Goal: Information Seeking & Learning: Learn about a topic

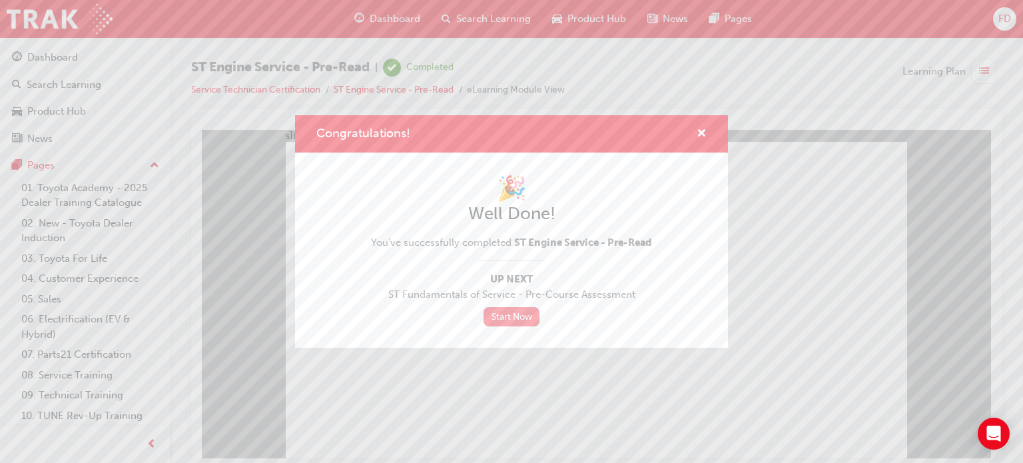
click at [505, 319] on link "Start Now" at bounding box center [511, 316] width 56 height 19
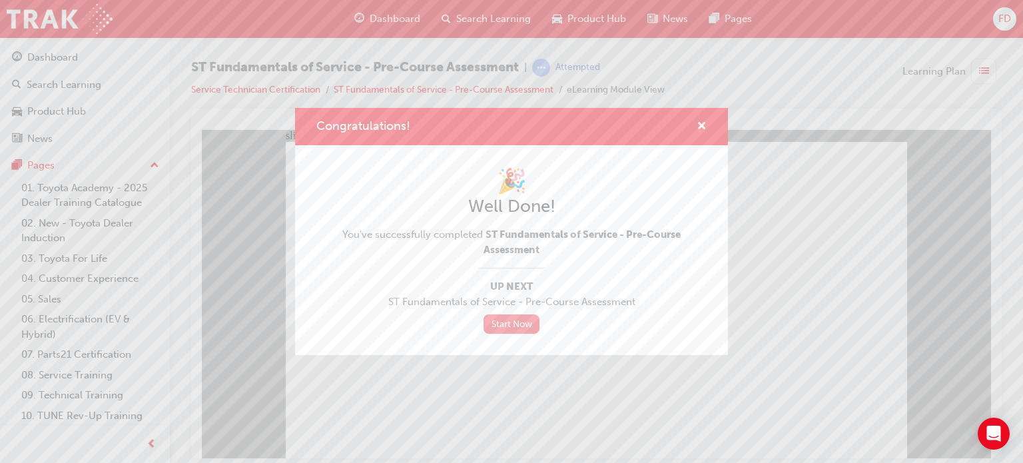
click at [511, 330] on link "Start Now" at bounding box center [511, 323] width 56 height 19
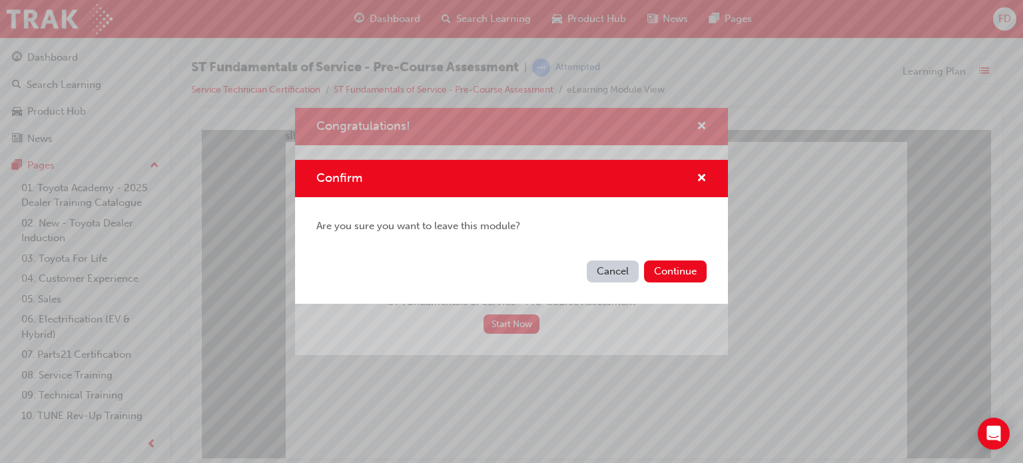
click at [695, 178] on div "Confirm" at bounding box center [696, 178] width 21 height 17
click at [704, 175] on span "cross-icon" at bounding box center [701, 179] width 10 height 12
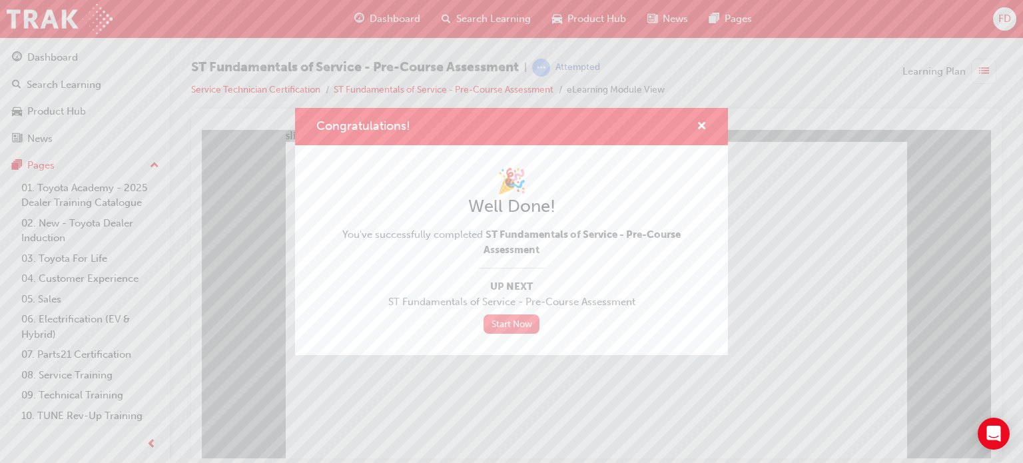
click at [511, 325] on link "Start Now" at bounding box center [511, 323] width 56 height 19
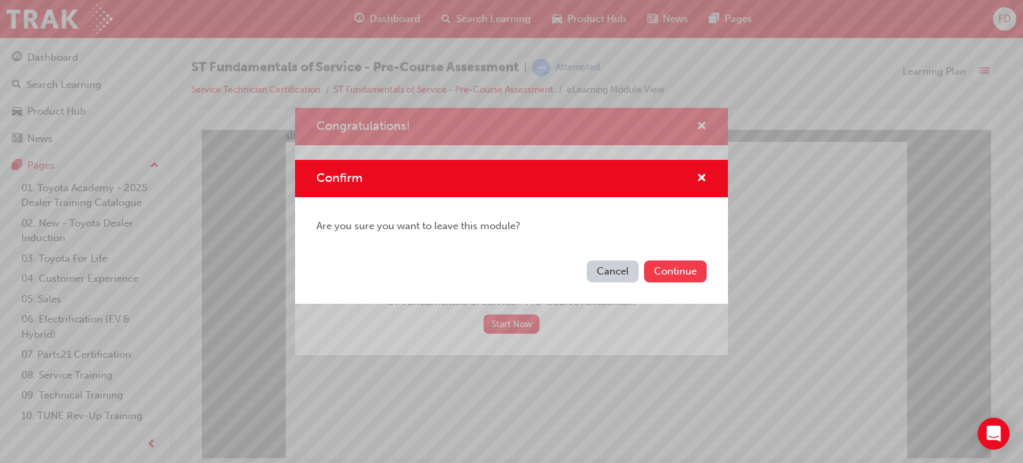
click at [677, 275] on button "Continue" at bounding box center [675, 271] width 63 height 22
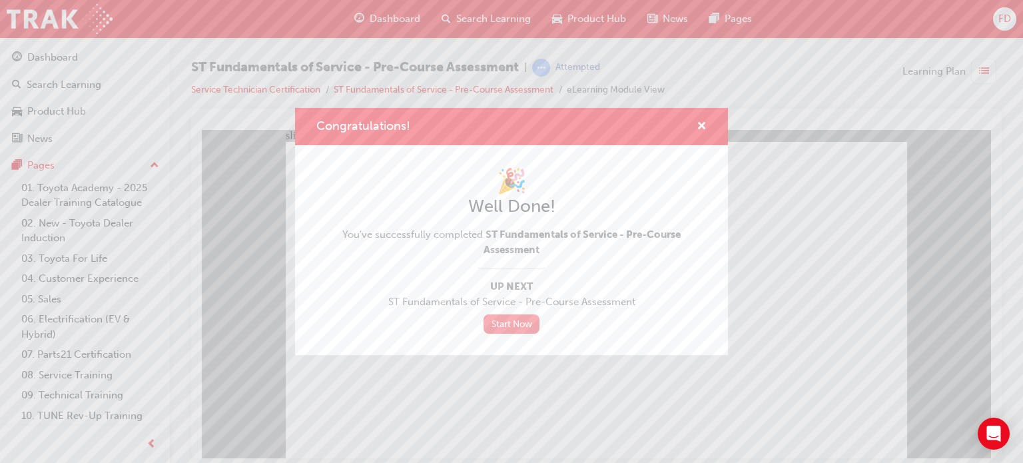
click at [526, 318] on link "Start Now" at bounding box center [511, 323] width 56 height 19
click at [514, 320] on link "Start Now" at bounding box center [511, 323] width 56 height 19
click at [515, 322] on link "Start Now" at bounding box center [511, 323] width 56 height 19
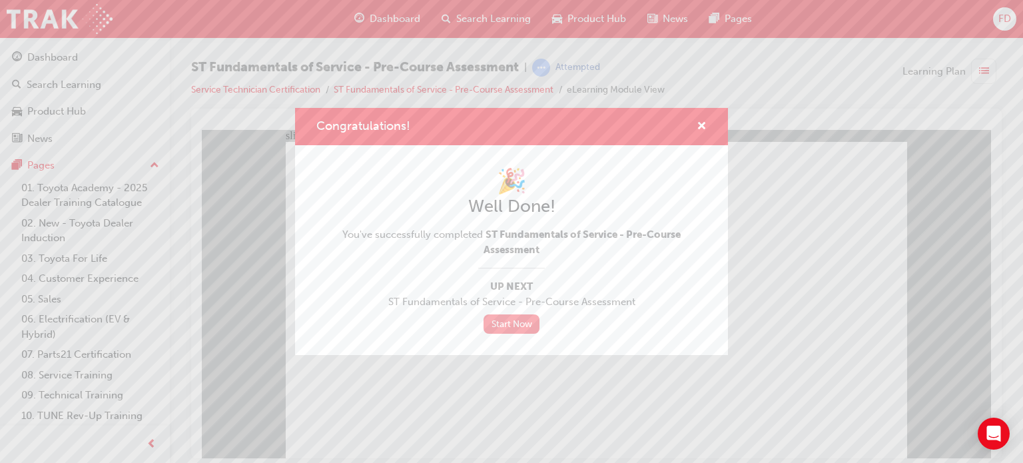
click at [515, 322] on link "Start Now" at bounding box center [511, 323] width 56 height 19
click at [510, 324] on link "Start Now" at bounding box center [511, 323] width 56 height 19
click at [517, 325] on link "Start Now" at bounding box center [511, 323] width 56 height 19
click at [503, 322] on link "Start Now" at bounding box center [511, 323] width 56 height 19
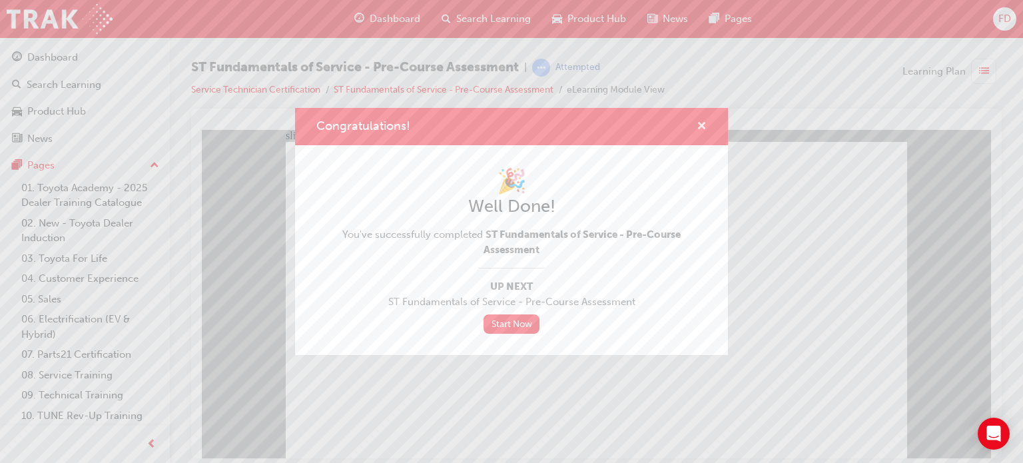
click at [698, 125] on span "cross-icon" at bounding box center [701, 127] width 10 height 12
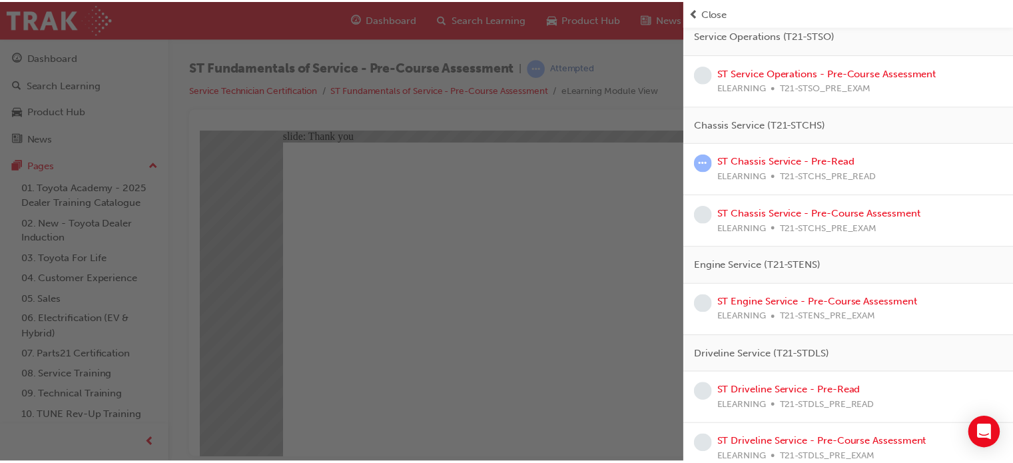
scroll to position [292, 0]
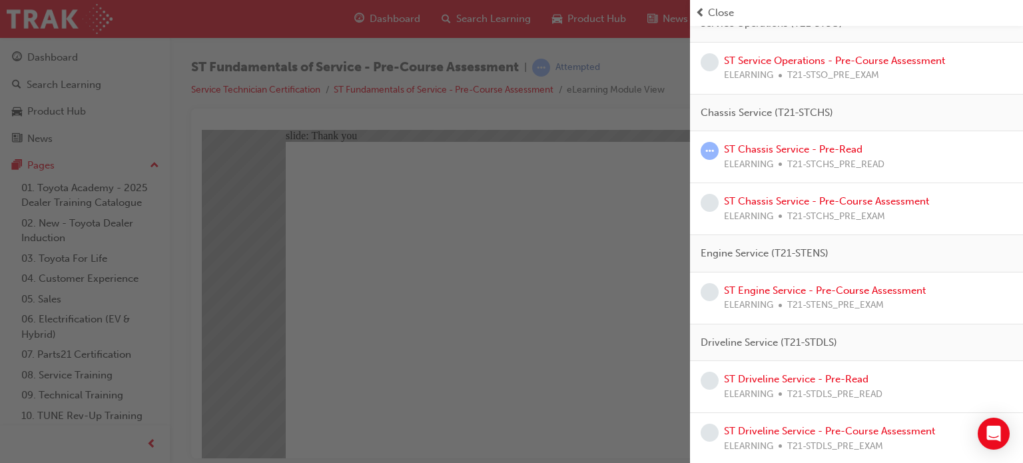
click at [712, 9] on span "Close" at bounding box center [721, 12] width 26 height 15
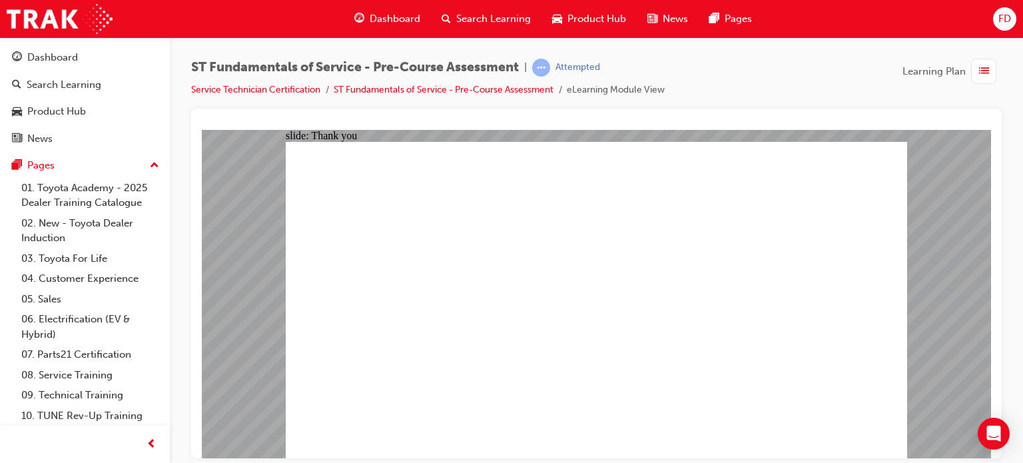
click at [382, 21] on span "Dashboard" at bounding box center [395, 18] width 51 height 15
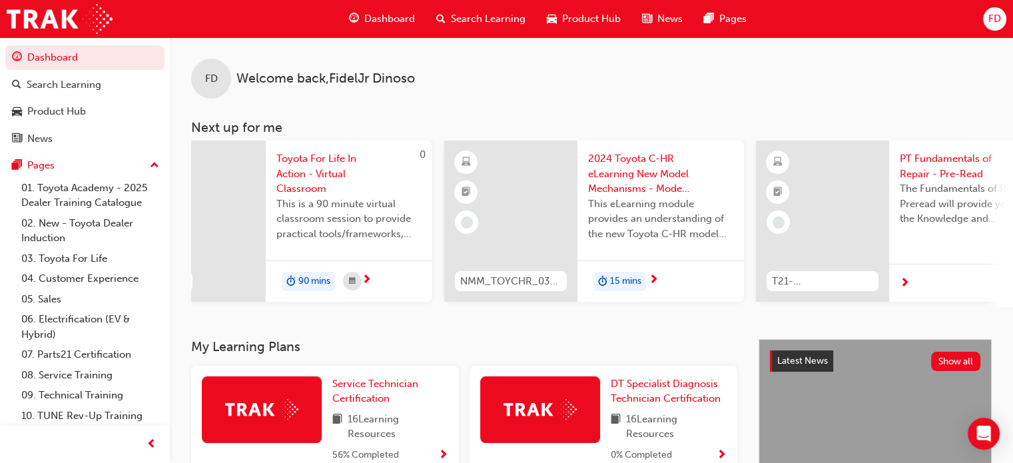
scroll to position [0, 613]
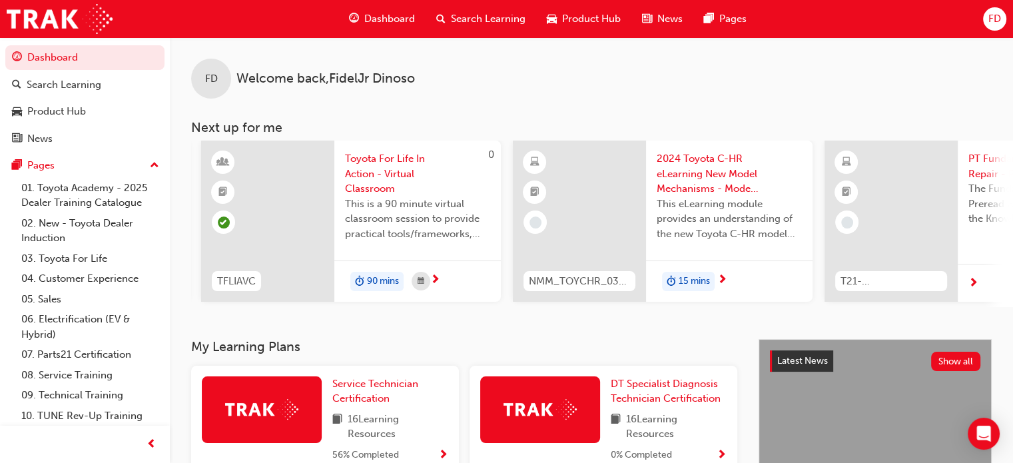
click at [703, 282] on span "15 mins" at bounding box center [693, 281] width 31 height 15
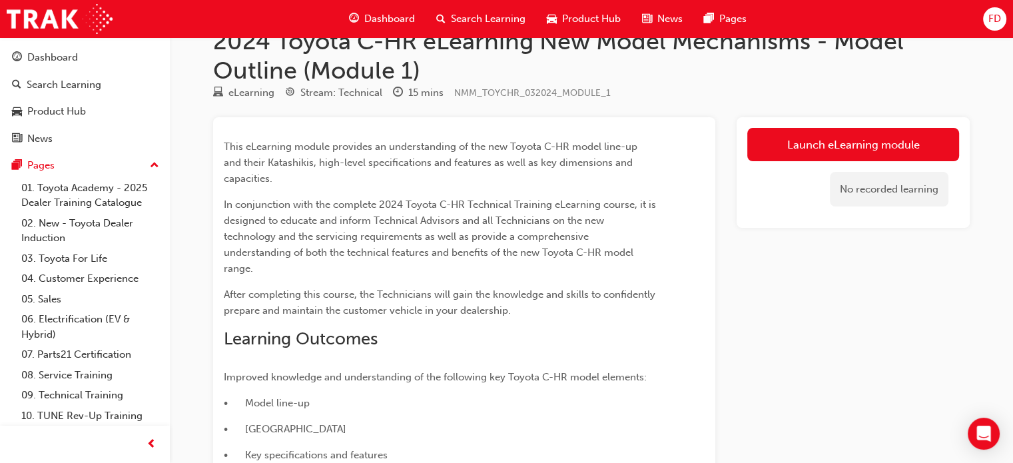
scroll to position [33, 0]
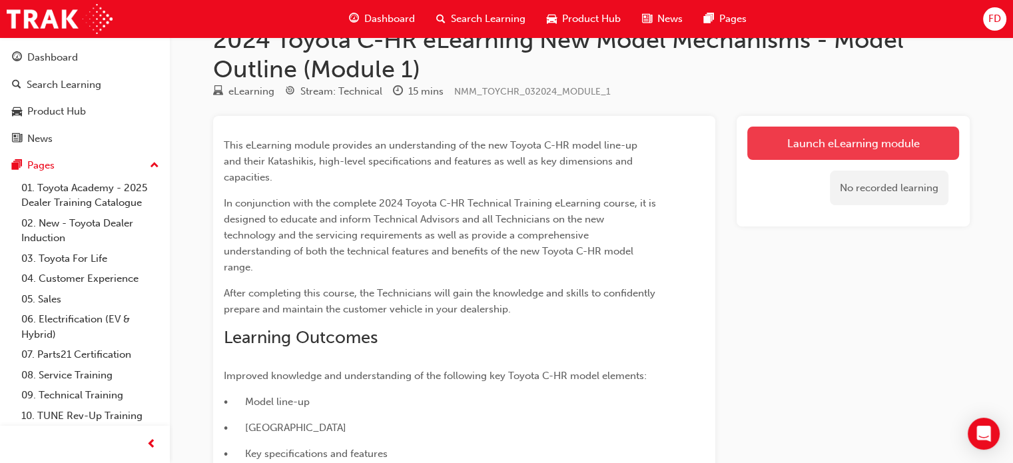
click at [844, 144] on link "Launch eLearning module" at bounding box center [853, 143] width 212 height 33
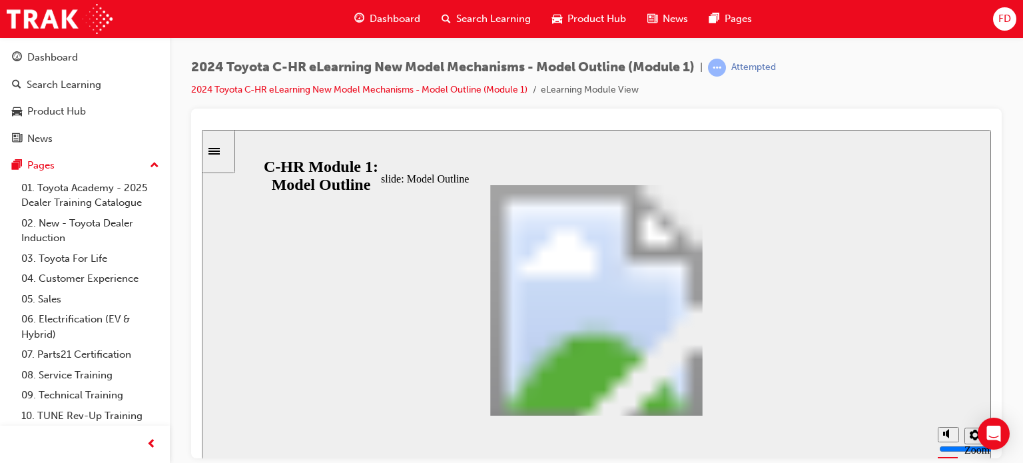
click at [226, 152] on icon "Sidebar Toggle" at bounding box center [218, 150] width 20 height 8
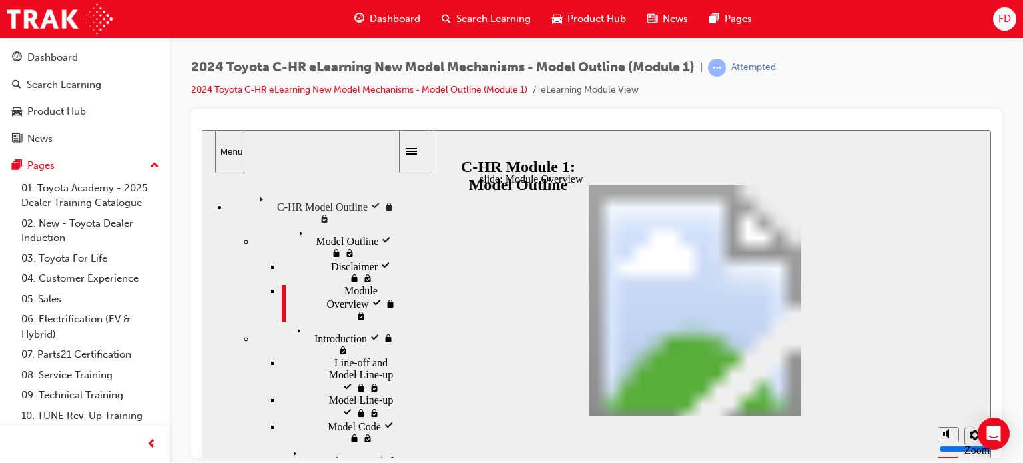
click at [417, 147] on icon "Sidebar Toggle" at bounding box center [410, 150] width 11 height 7
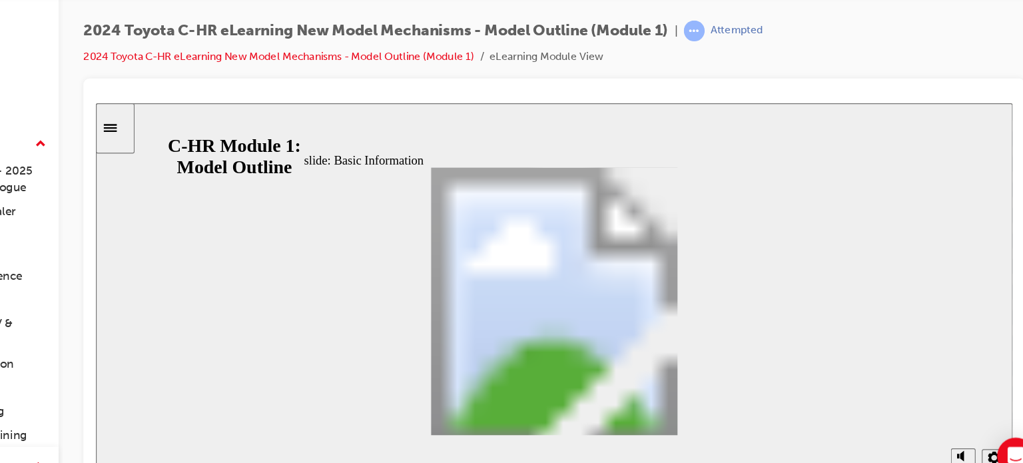
scroll to position [238, 0]
drag, startPoint x: 620, startPoint y: 245, endPoint x: 611, endPoint y: 367, distance: 122.2
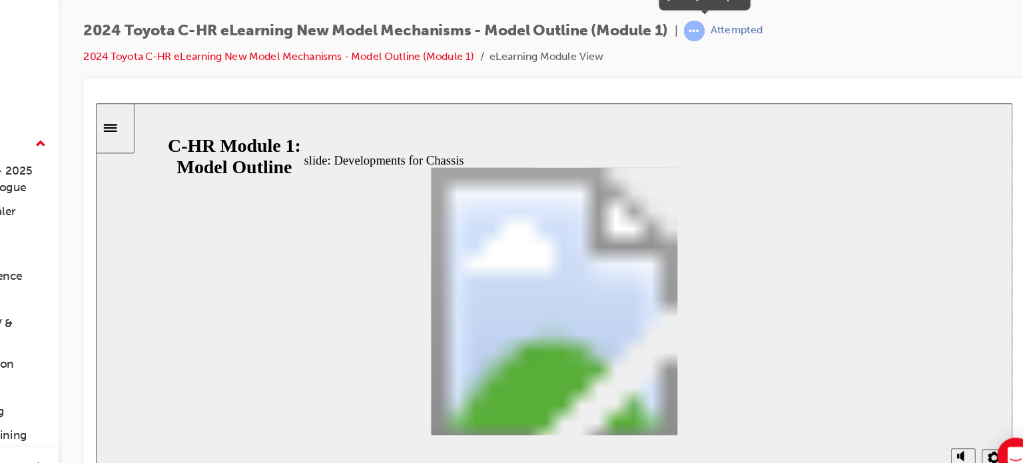
click at [725, 71] on span "learningRecordVerb_ATTEMPT-icon" at bounding box center [717, 68] width 18 height 18
click at [113, 122] on icon "Sidebar Toggle" at bounding box center [107, 124] width 11 height 7
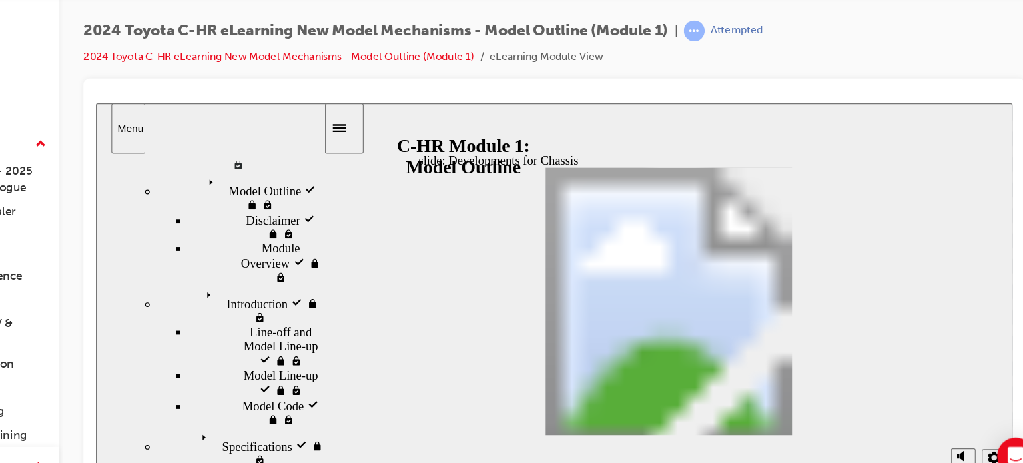
scroll to position [78, 0]
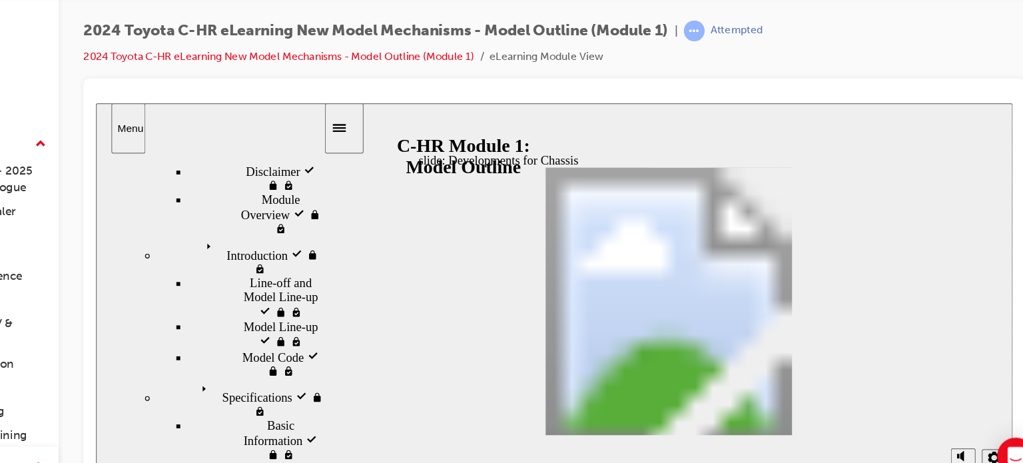
drag, startPoint x: 287, startPoint y: 278, endPoint x: 290, endPoint y: 439, distance: 161.8
click at [290, 431] on html "slide: Developments for Chassis Developments for Chassis Group 5 Oval 3 Oval 4 …" at bounding box center [489, 267] width 789 height 328
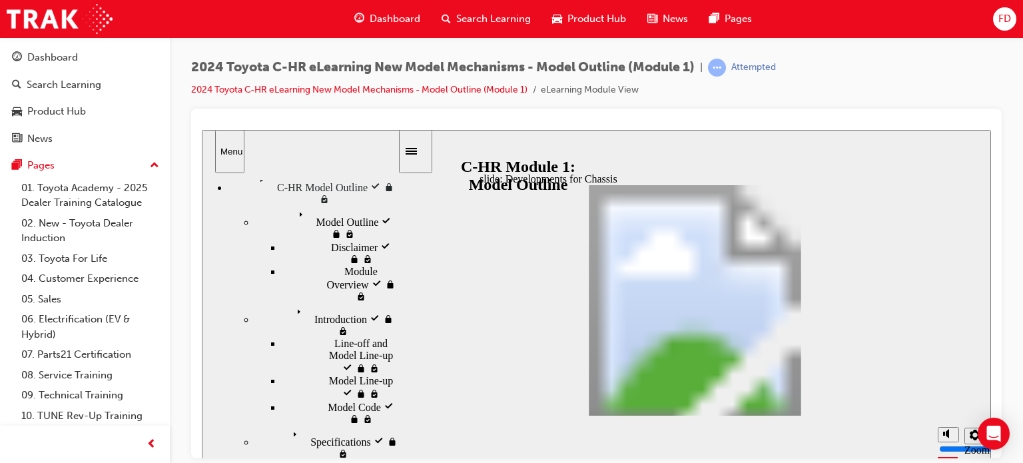
scroll to position [19, 0]
click at [432, 322] on div "slide: Developments for Chassis Developments for Chassis Group 5 Oval 3 Oval 4 …" at bounding box center [596, 293] width 789 height 329
click at [998, 21] on span "FD" at bounding box center [1004, 18] width 13 height 15
